Goal: Find specific page/section: Find specific page/section

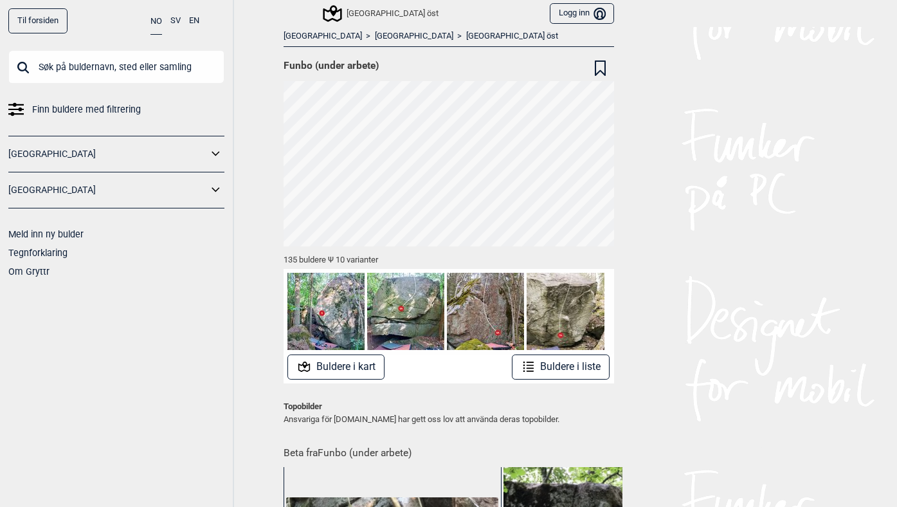
click at [105, 76] on input "text" at bounding box center [116, 66] width 216 height 33
click at [375, 37] on link "[GEOGRAPHIC_DATA]" at bounding box center [414, 36] width 78 height 11
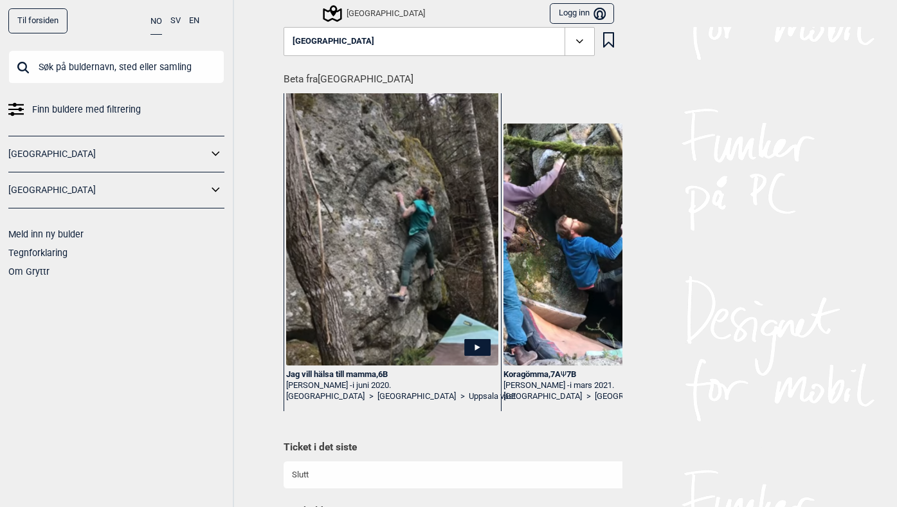
click at [582, 44] on icon at bounding box center [579, 41] width 15 height 15
click at [580, 44] on icon at bounding box center [579, 41] width 15 height 15
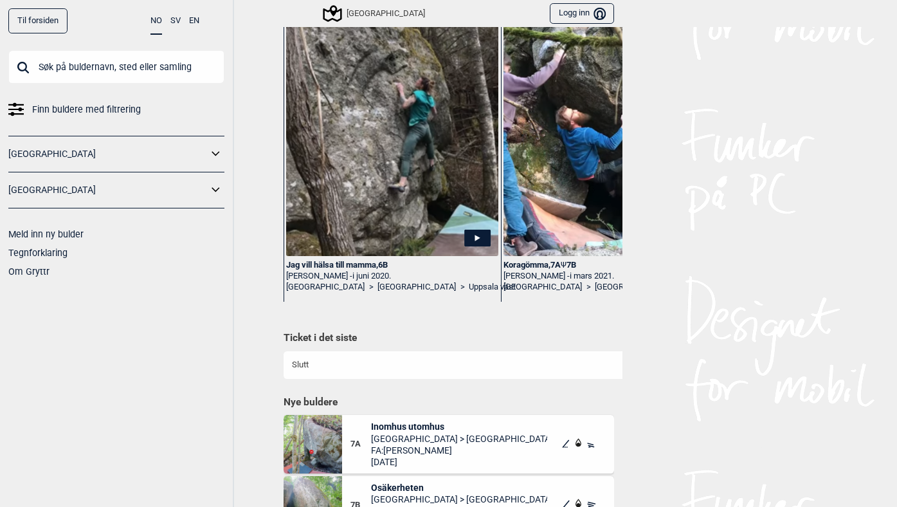
scroll to position [133, 0]
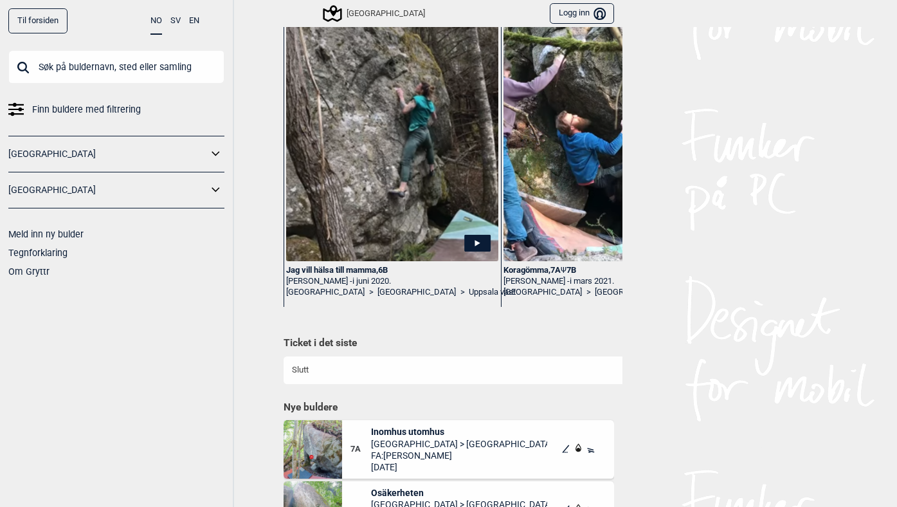
click at [343, 271] on div "Jag vill hälsa till mamma , 6B" at bounding box center [392, 270] width 212 height 11
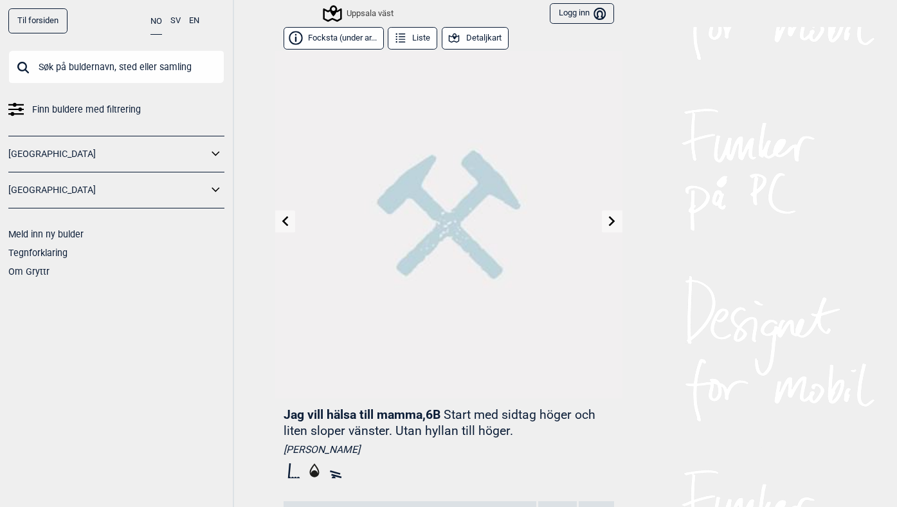
click at [368, 9] on div "Uppsala väst" at bounding box center [359, 13] width 69 height 15
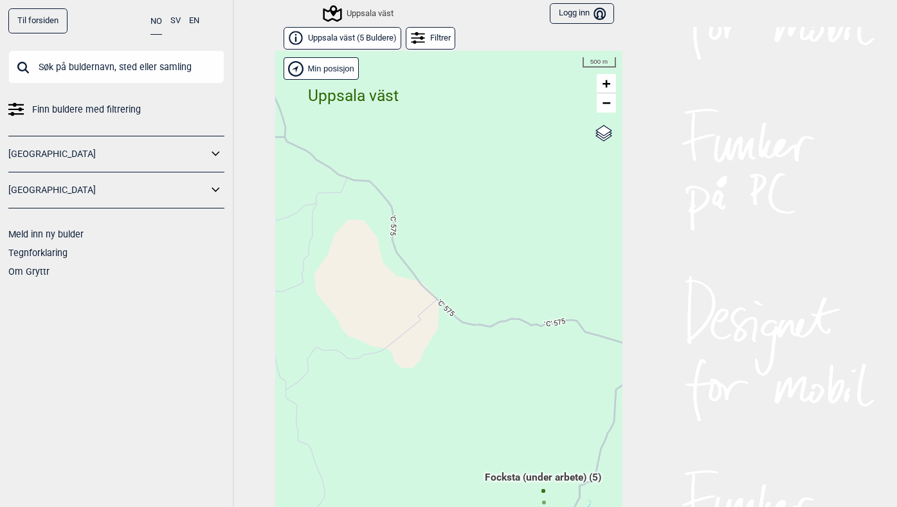
click at [339, 35] on span "Uppsala väst ( 5 Buldere )" at bounding box center [352, 38] width 89 height 11
